Goal: Register for event/course

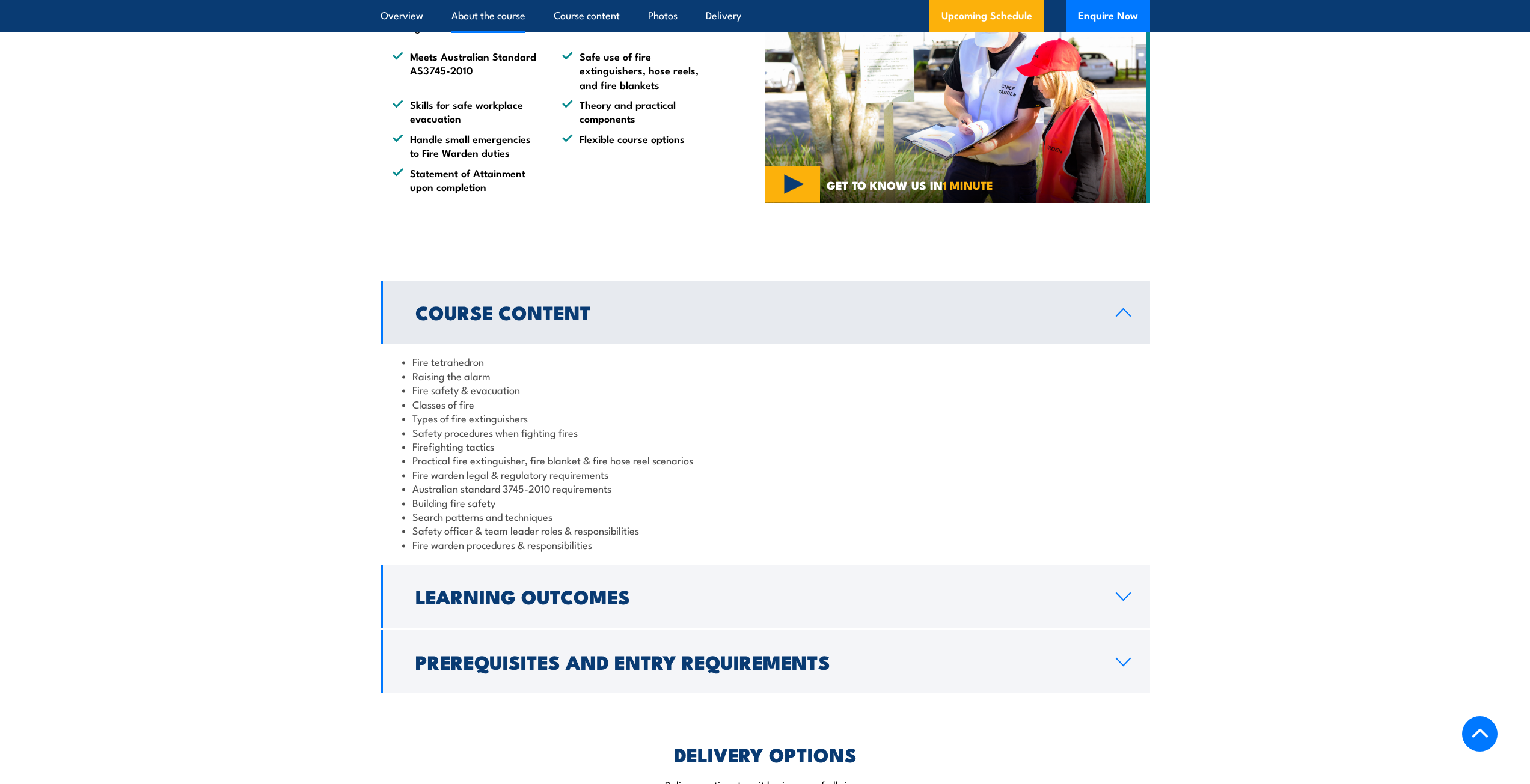
scroll to position [781, 0]
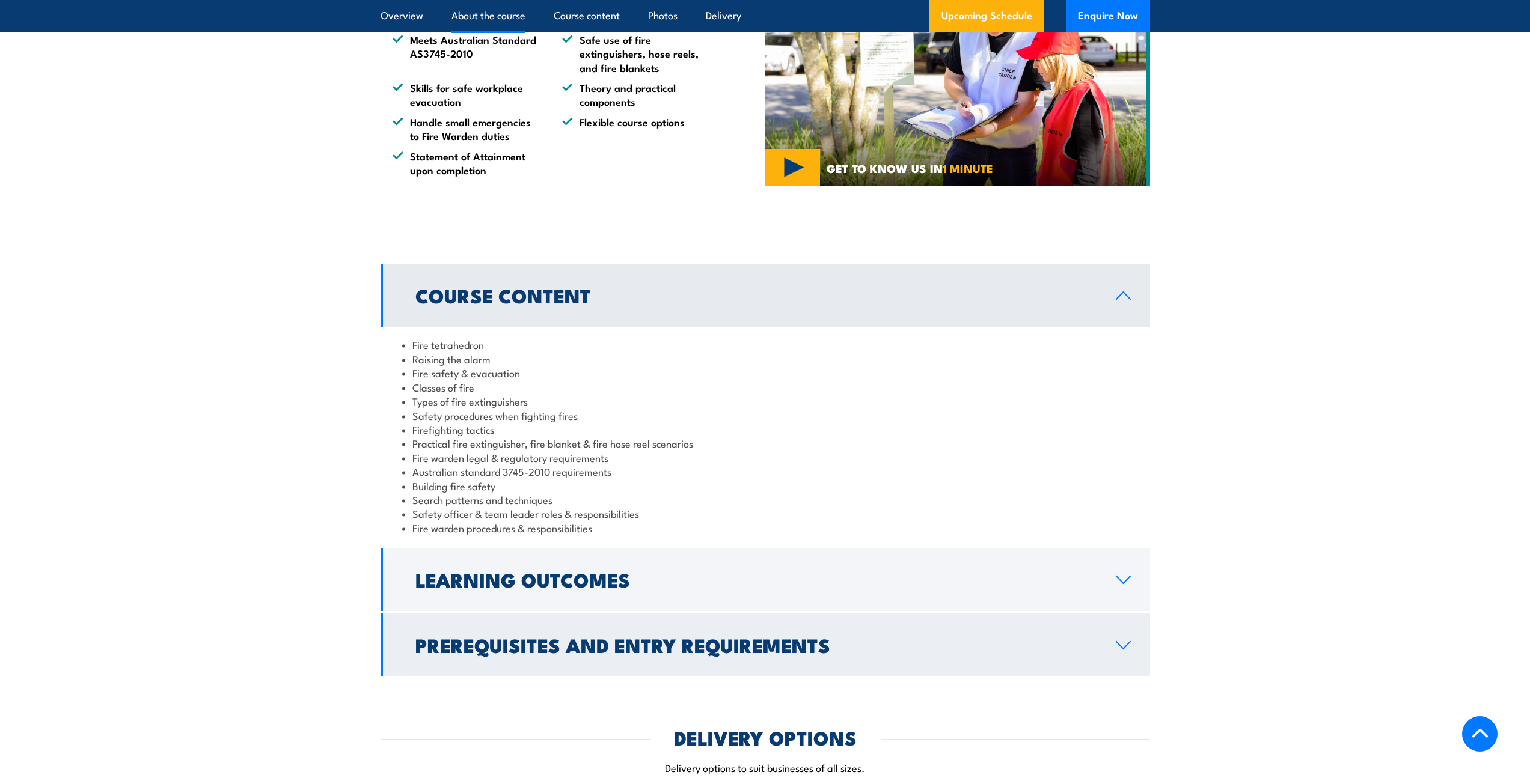
click at [893, 666] on link "Prerequisites and Entry Requirements" at bounding box center [765, 645] width 770 height 63
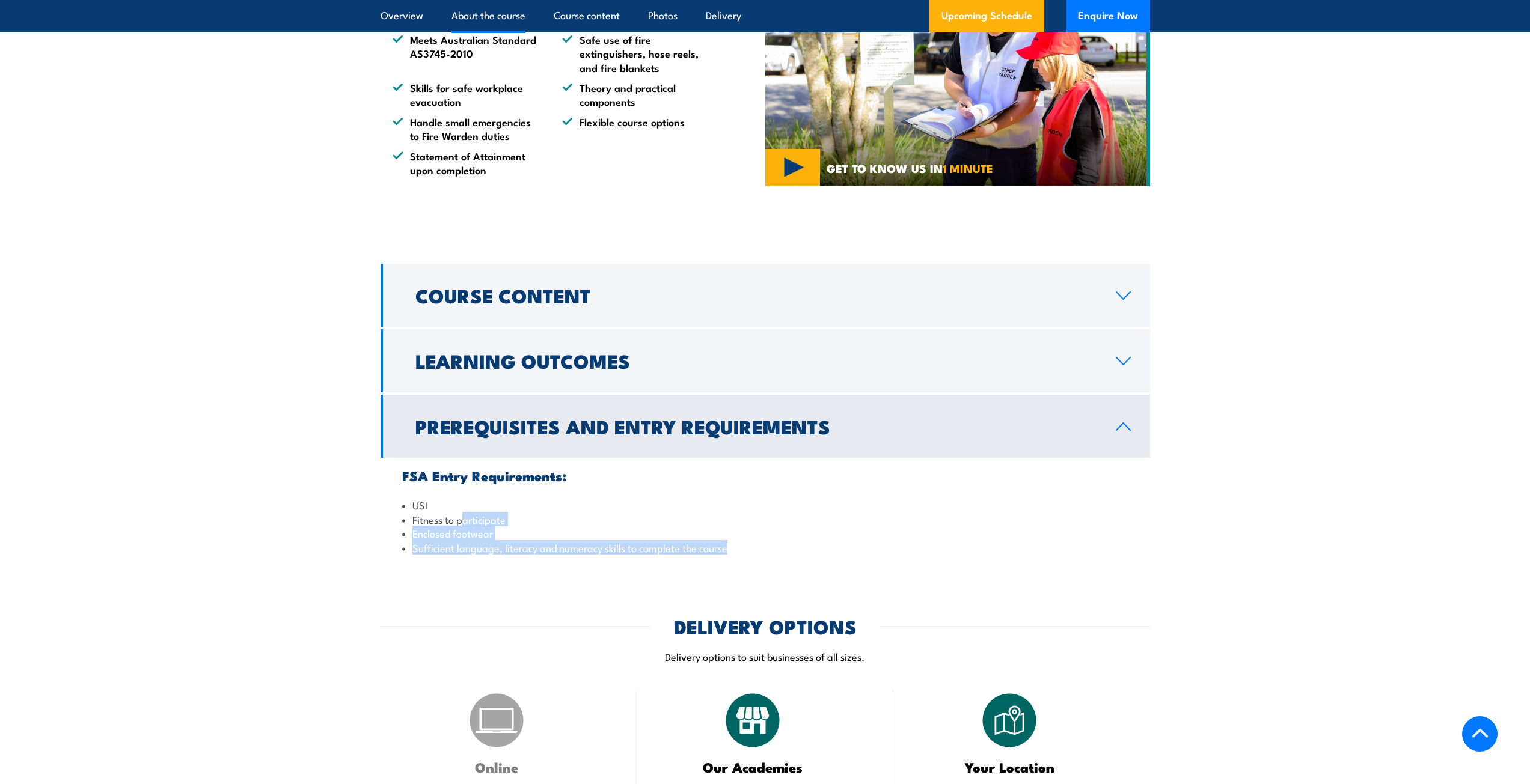
drag, startPoint x: 460, startPoint y: 518, endPoint x: 742, endPoint y: 553, distance: 284.2
click at [742, 553] on ul "USI Fitness to participate Enclosed footwear Sufficient language, literacy and …" at bounding box center [765, 526] width 726 height 56
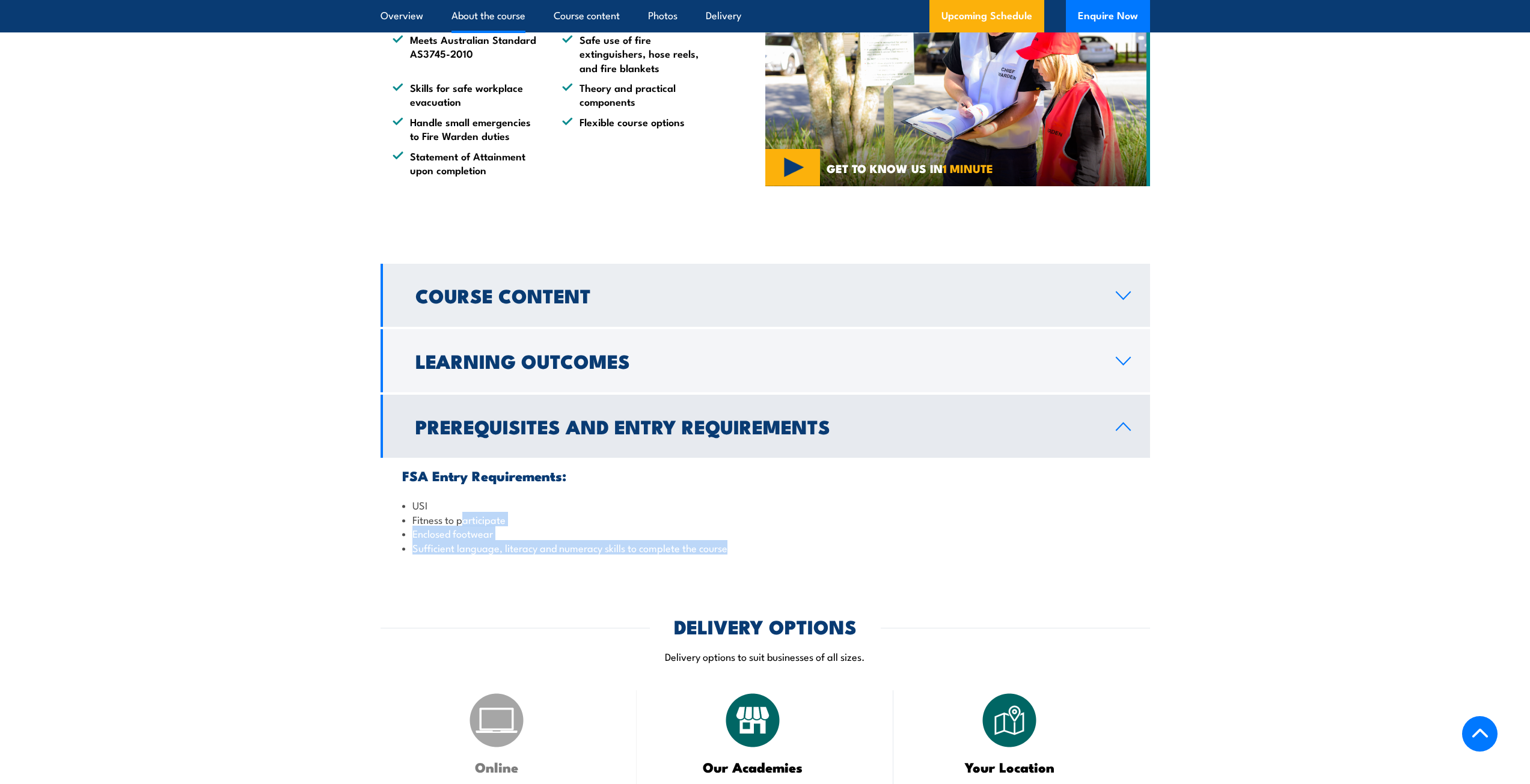
click at [572, 313] on link "Course Content" at bounding box center [765, 295] width 770 height 63
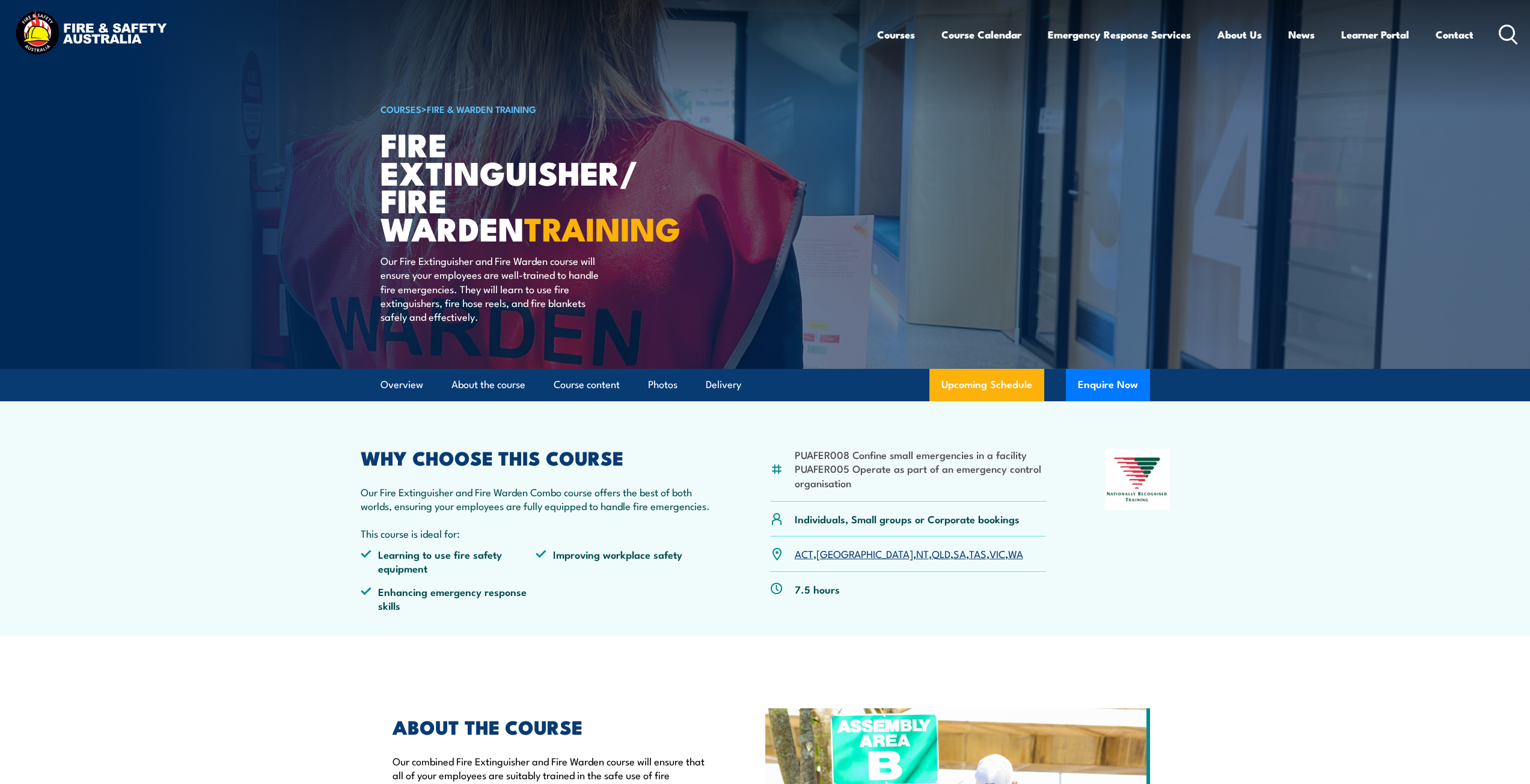
scroll to position [0, 0]
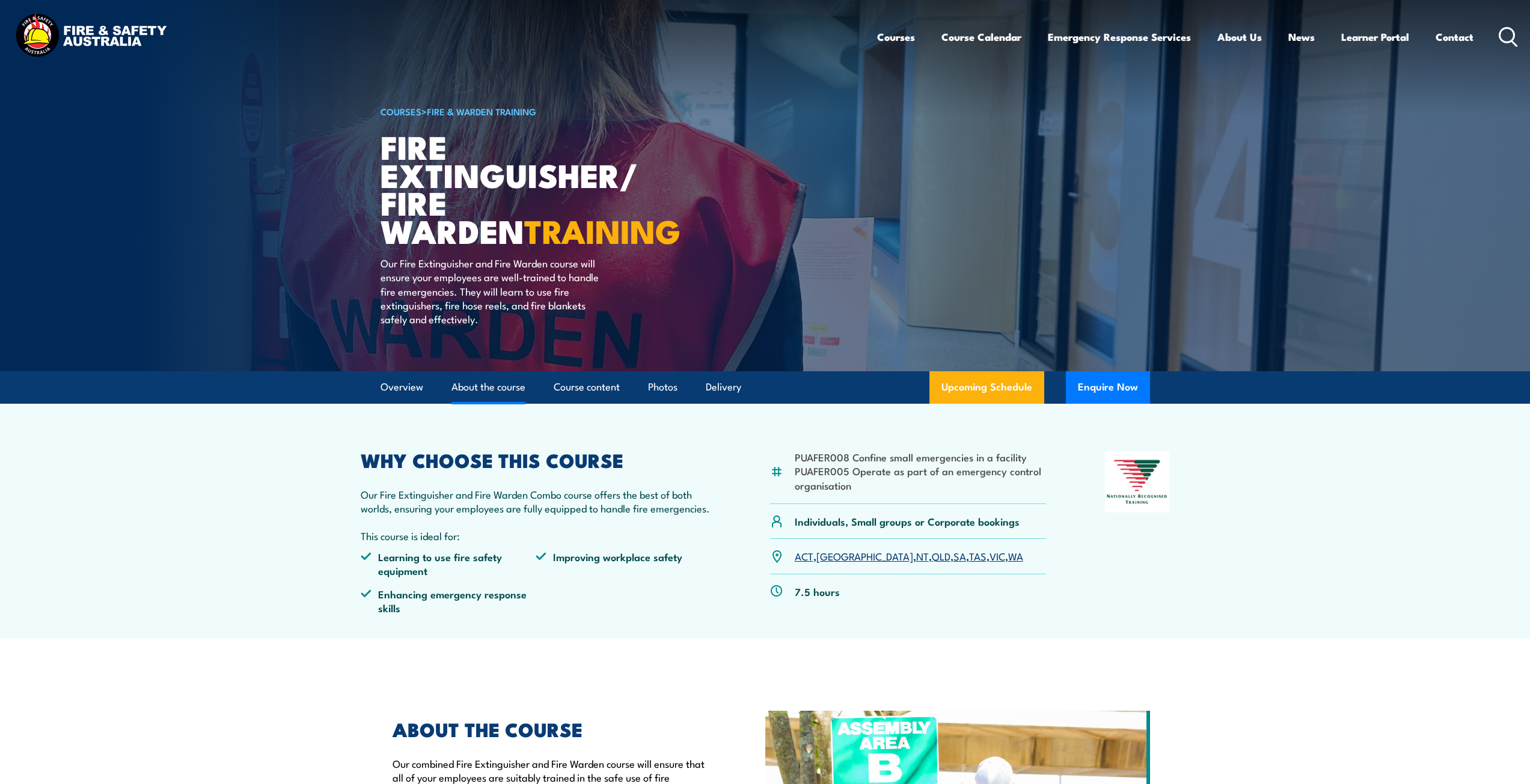
click at [492, 391] on link "About the course" at bounding box center [488, 386] width 74 height 32
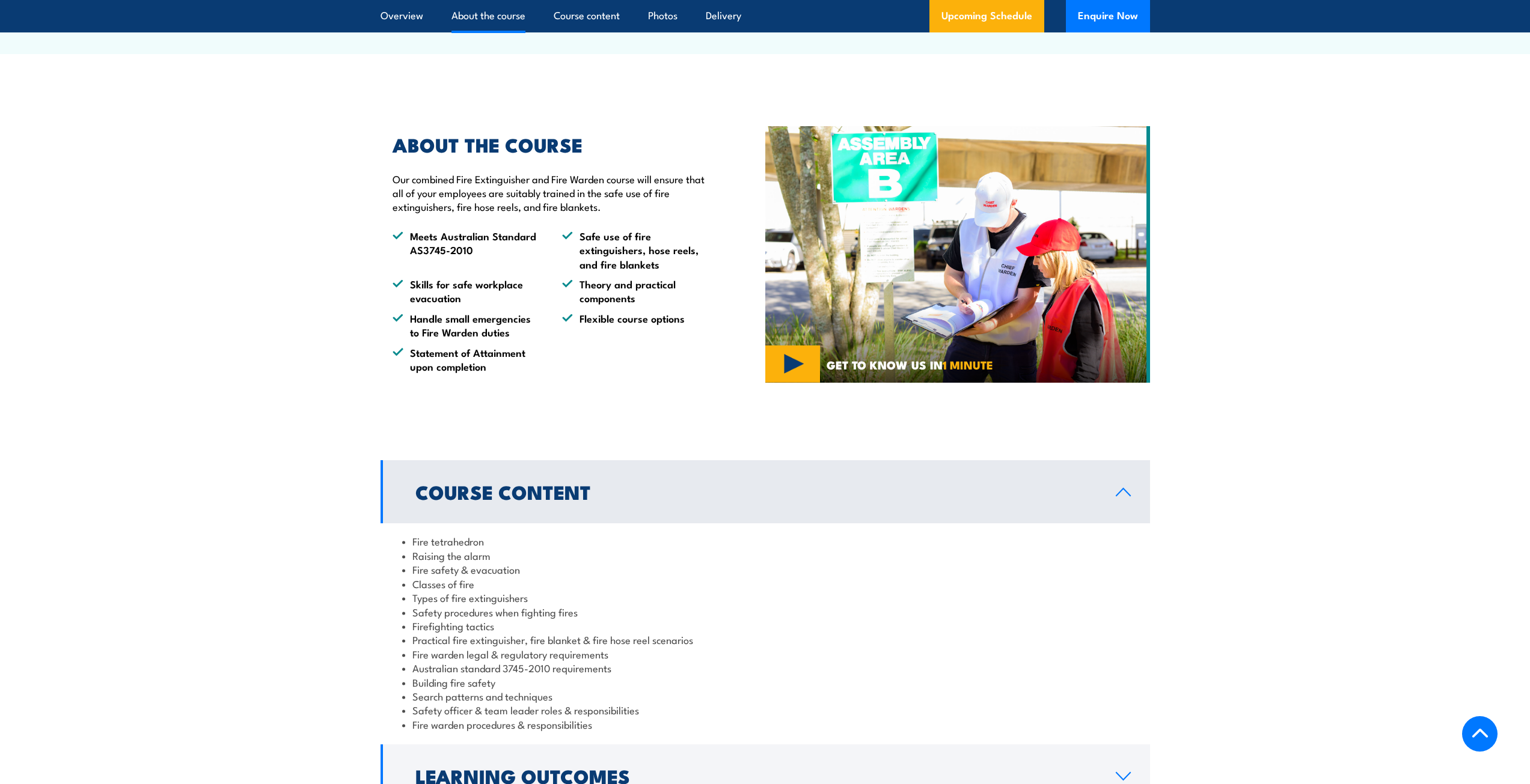
scroll to position [316, 0]
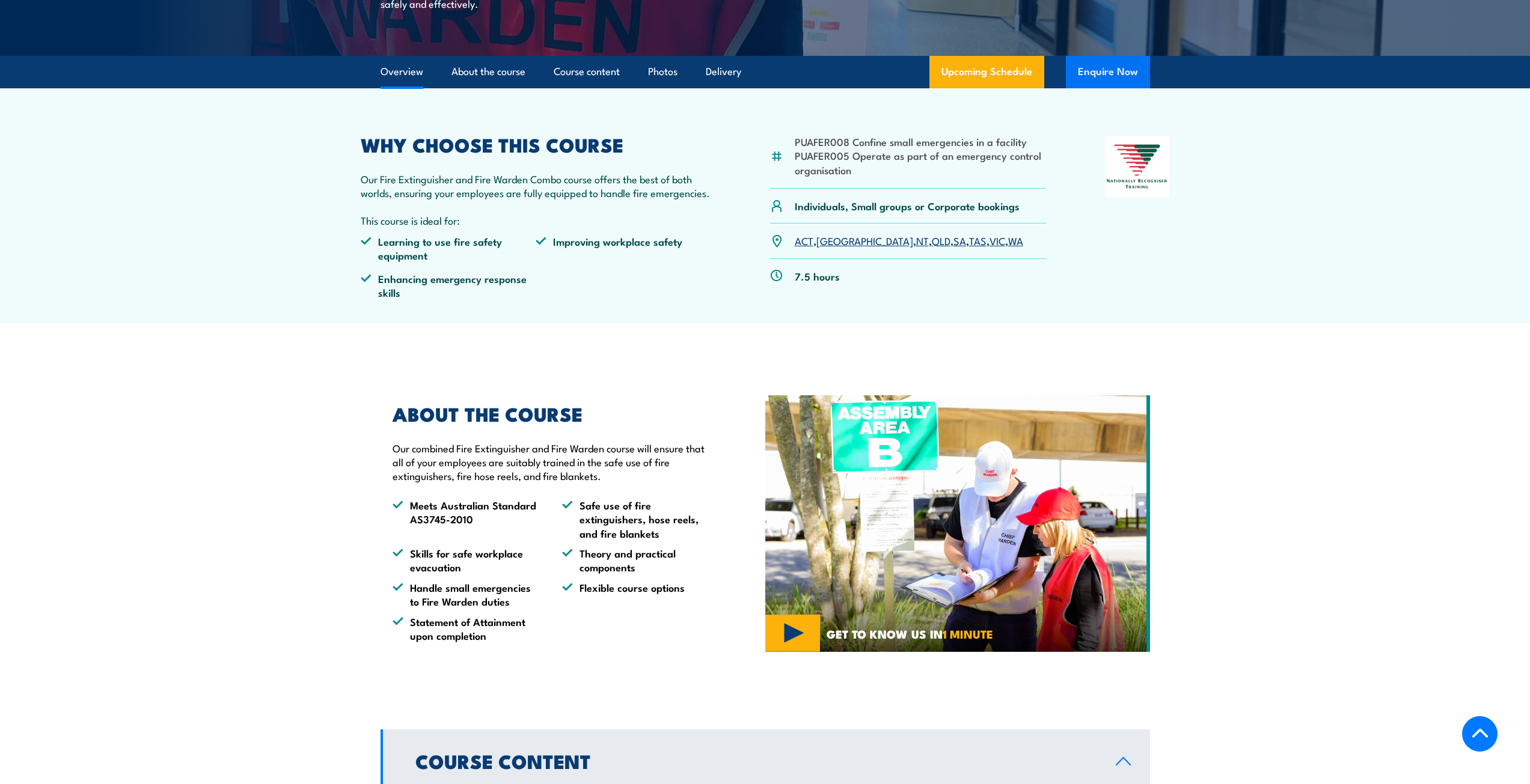
click at [1104, 76] on button "Enquire Now" at bounding box center [1108, 72] width 84 height 33
